Goal: Check status: Check status

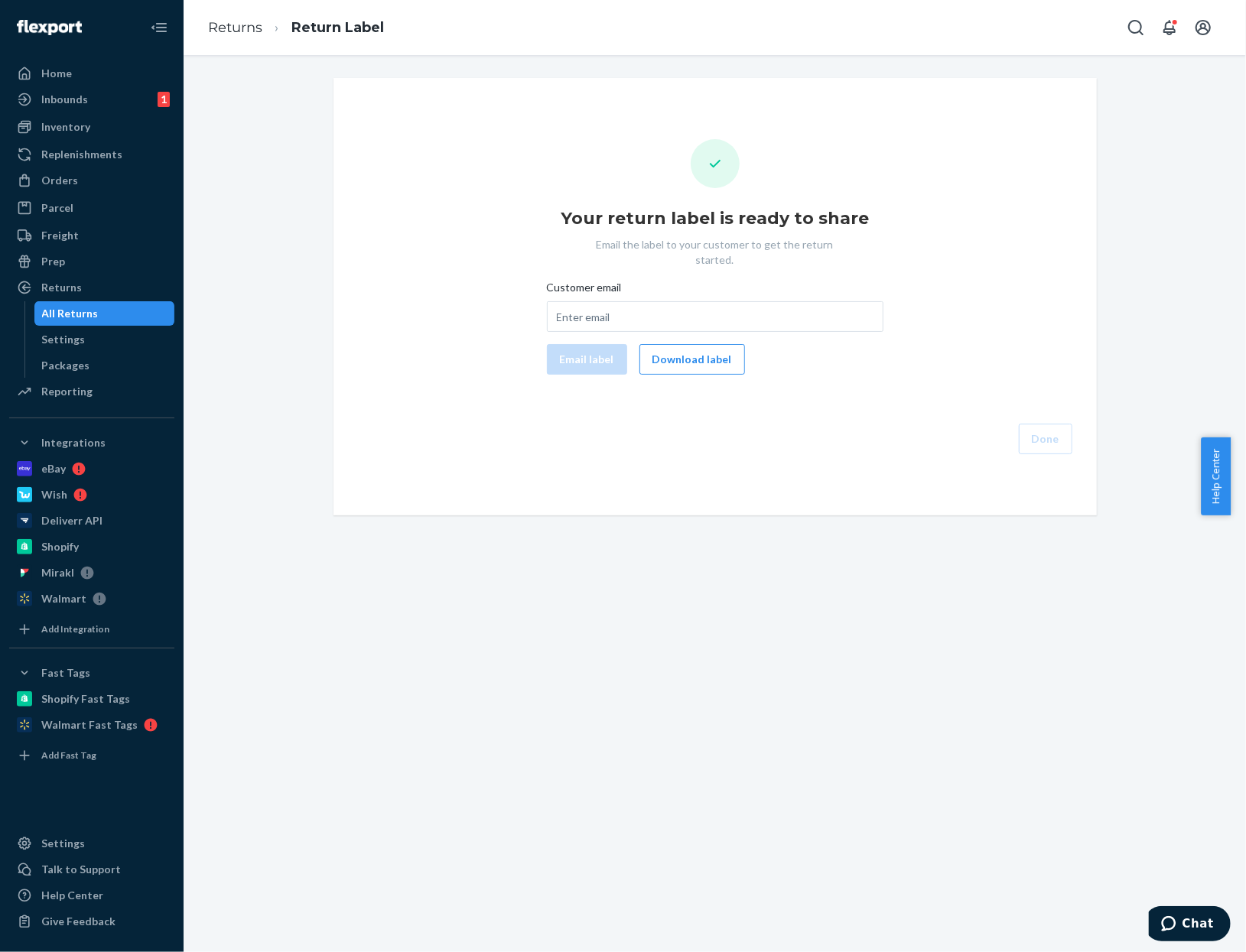
drag, startPoint x: 1077, startPoint y: 123, endPoint x: 536, endPoint y: 163, distance: 542.5
click at [561, 163] on div "Your return label is ready to share Email the label to your customer to get the…" at bounding box center [714, 297] width 739 height 315
drag, startPoint x: 107, startPoint y: 73, endPoint x: 209, endPoint y: 66, distance: 102.2
click at [107, 73] on div "Home" at bounding box center [92, 73] width 162 height 21
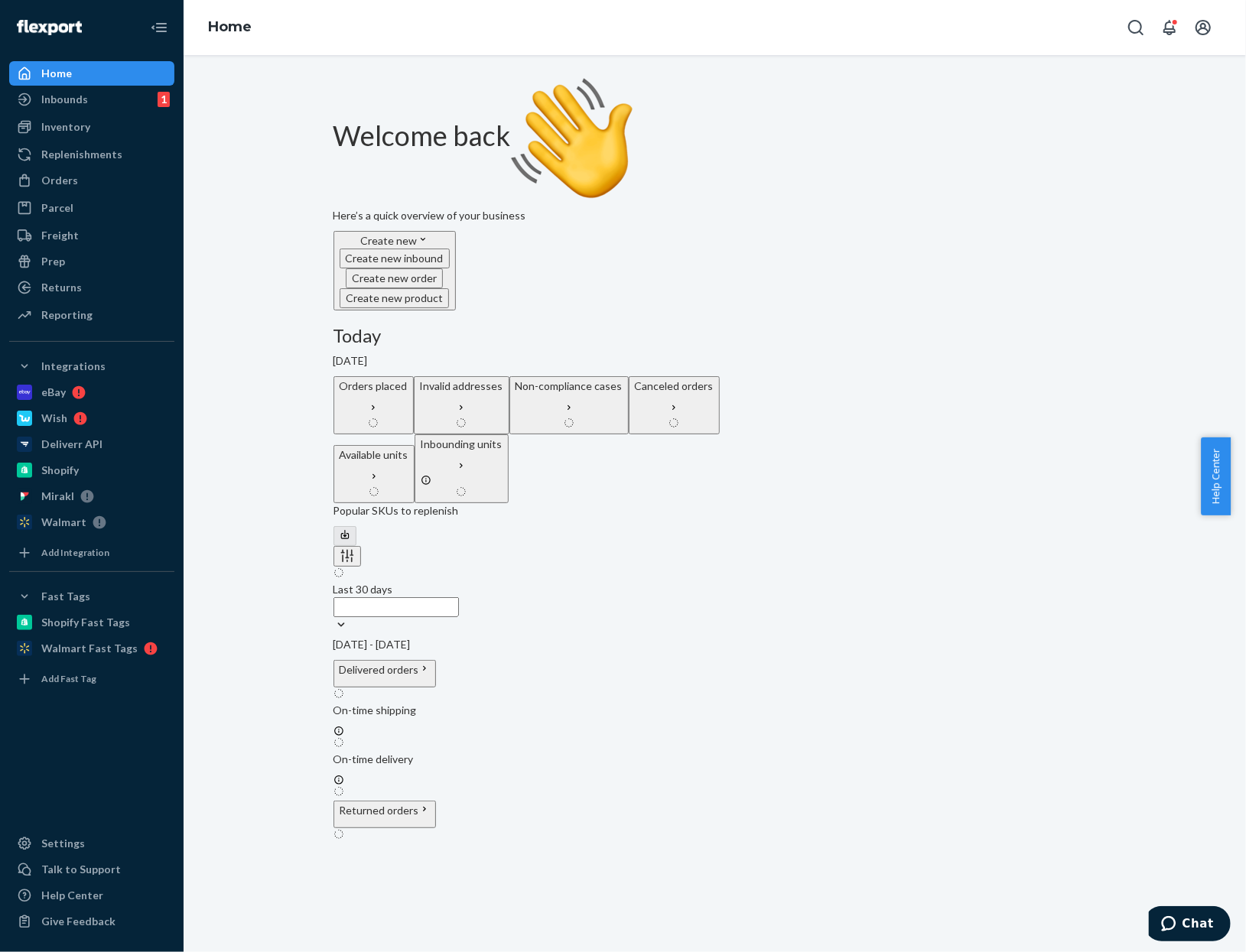
click at [441, 98] on h1 "Welcome back" at bounding box center [714, 139] width 763 height 122
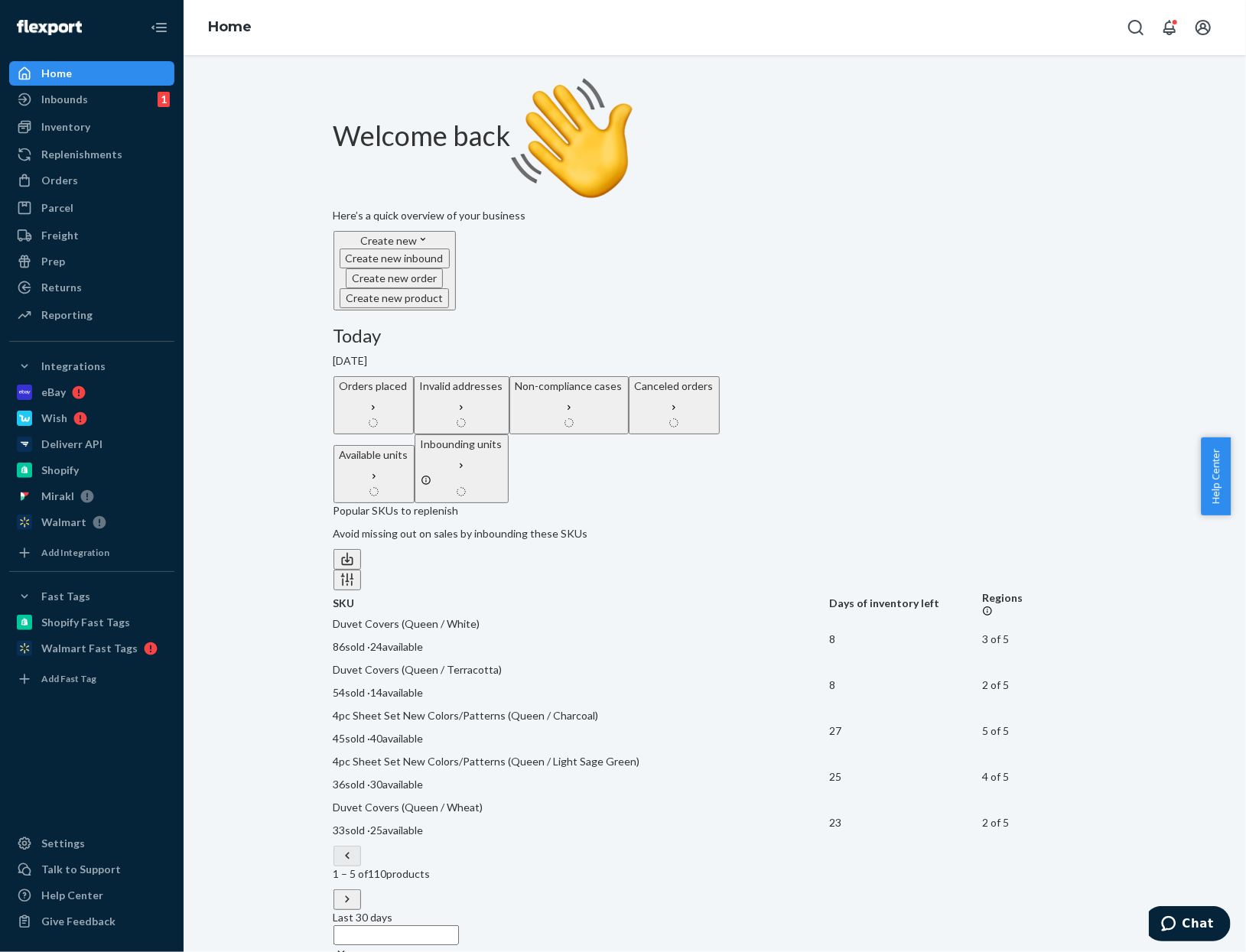
click at [514, 43] on div "Home" at bounding box center [714, 27] width 1062 height 55
